Goal: Task Accomplishment & Management: Use online tool/utility

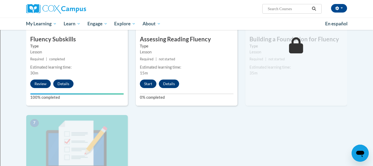
scroll to position [304, 0]
click at [148, 86] on button "Start" at bounding box center [148, 84] width 17 height 9
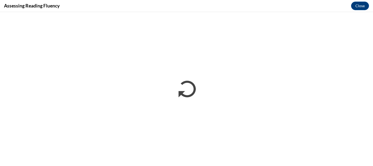
scroll to position [0, 0]
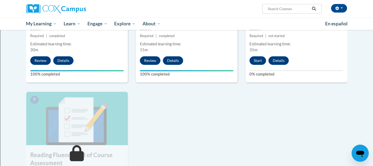
scroll to position [327, 0]
click at [258, 61] on button "Start" at bounding box center [258, 60] width 17 height 9
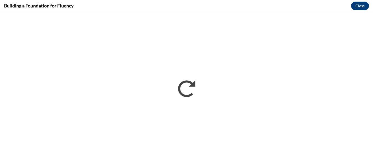
scroll to position [0, 0]
